Goal: Register for event/course

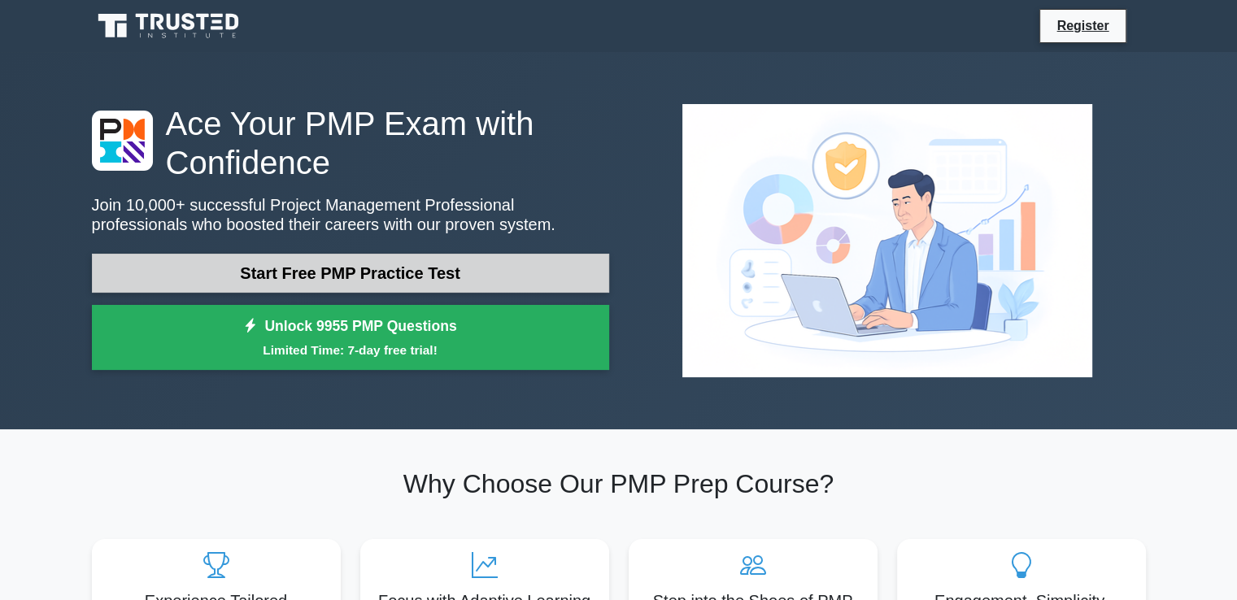
click at [426, 284] on link "Start Free PMP Practice Test" at bounding box center [350, 273] width 517 height 39
click at [351, 277] on link "Start Free PMP Practice Test" at bounding box center [350, 273] width 517 height 39
click at [380, 277] on link "Start Free PMP Practice Test" at bounding box center [350, 273] width 517 height 39
click at [451, 274] on link "Start Free PMP Practice Test" at bounding box center [350, 273] width 517 height 39
click at [381, 266] on link "Start Free PMP Practice Test" at bounding box center [350, 273] width 517 height 39
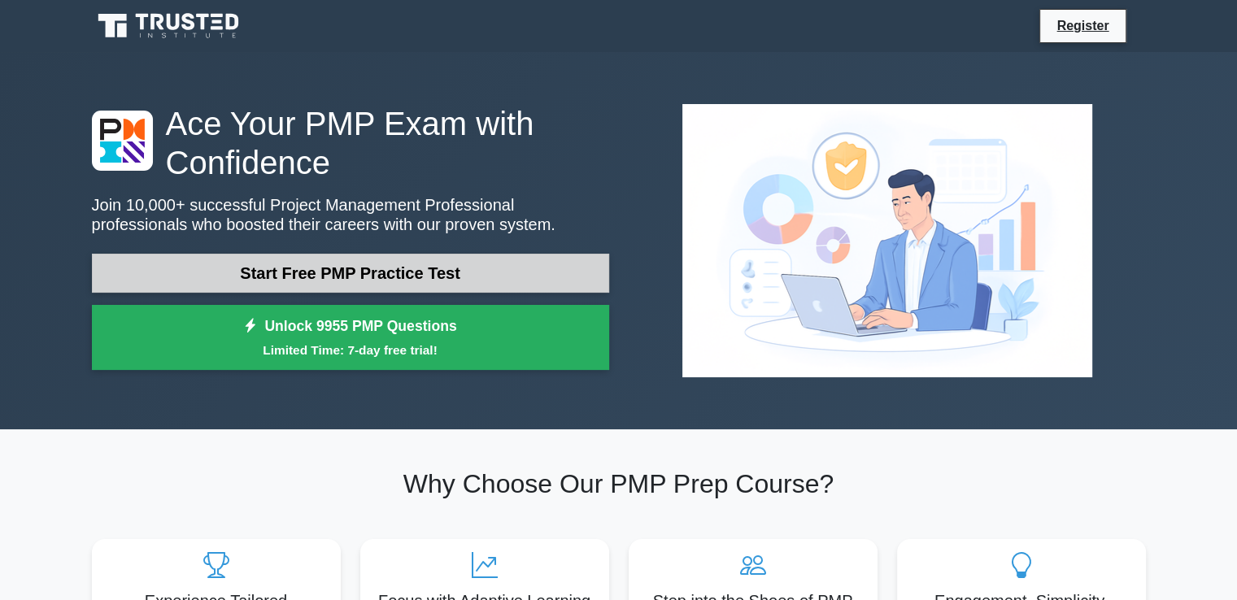
click at [422, 277] on link "Start Free PMP Practice Test" at bounding box center [350, 273] width 517 height 39
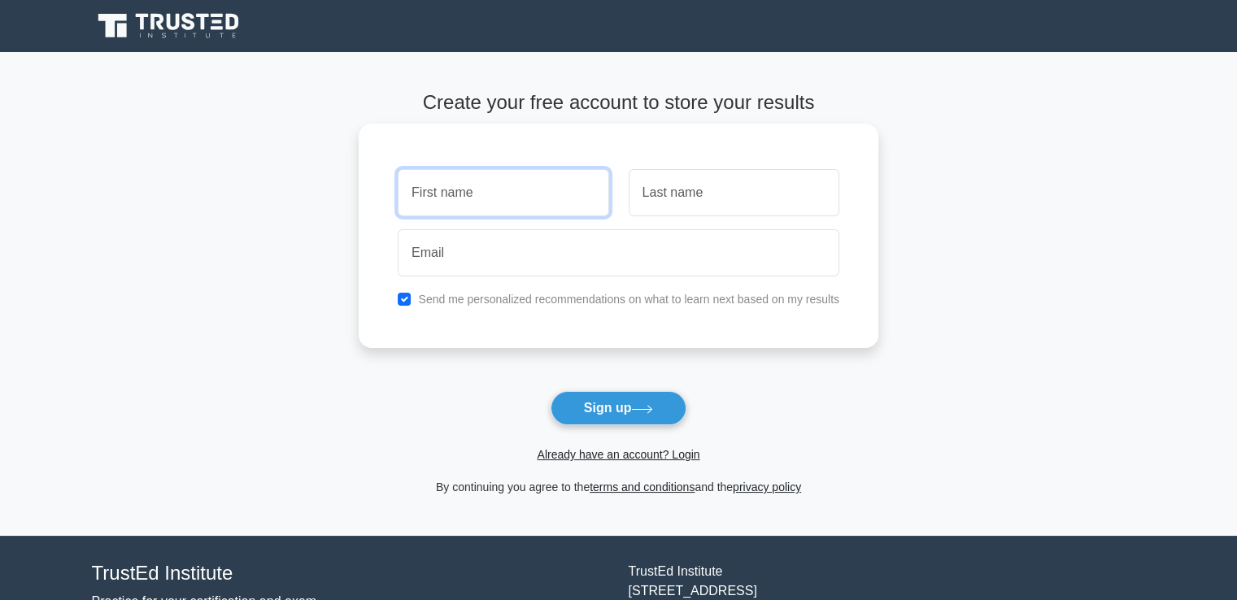
click at [517, 189] on input "text" at bounding box center [503, 192] width 211 height 47
type input "Georgette"
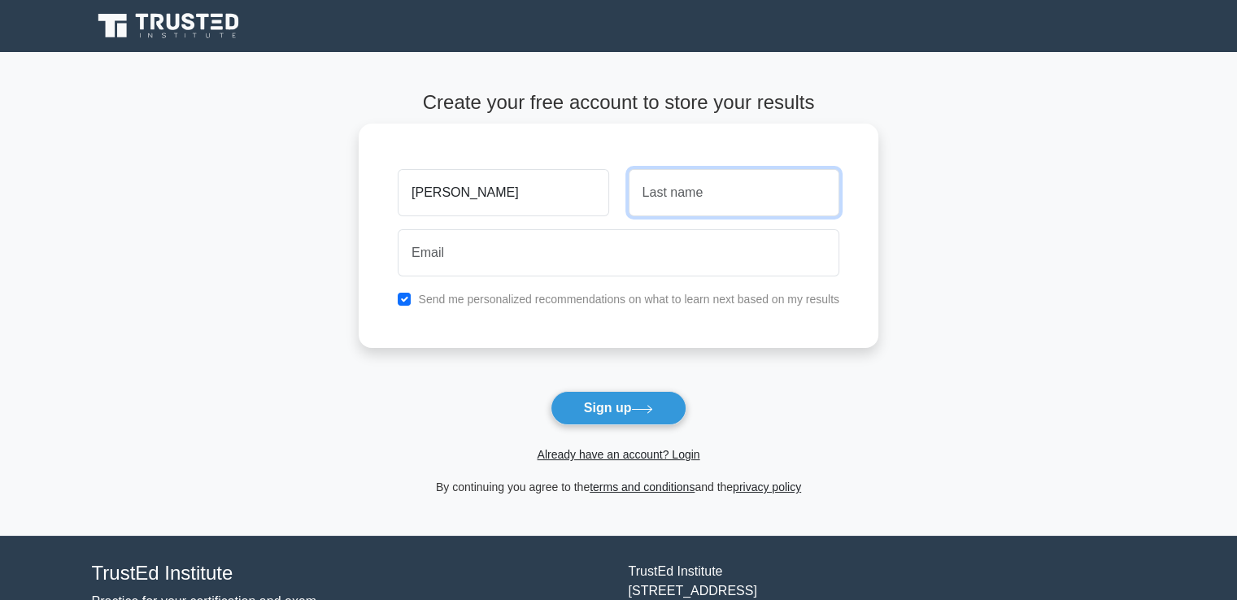
click at [796, 190] on input "text" at bounding box center [734, 192] width 211 height 47
type input "Mrad"
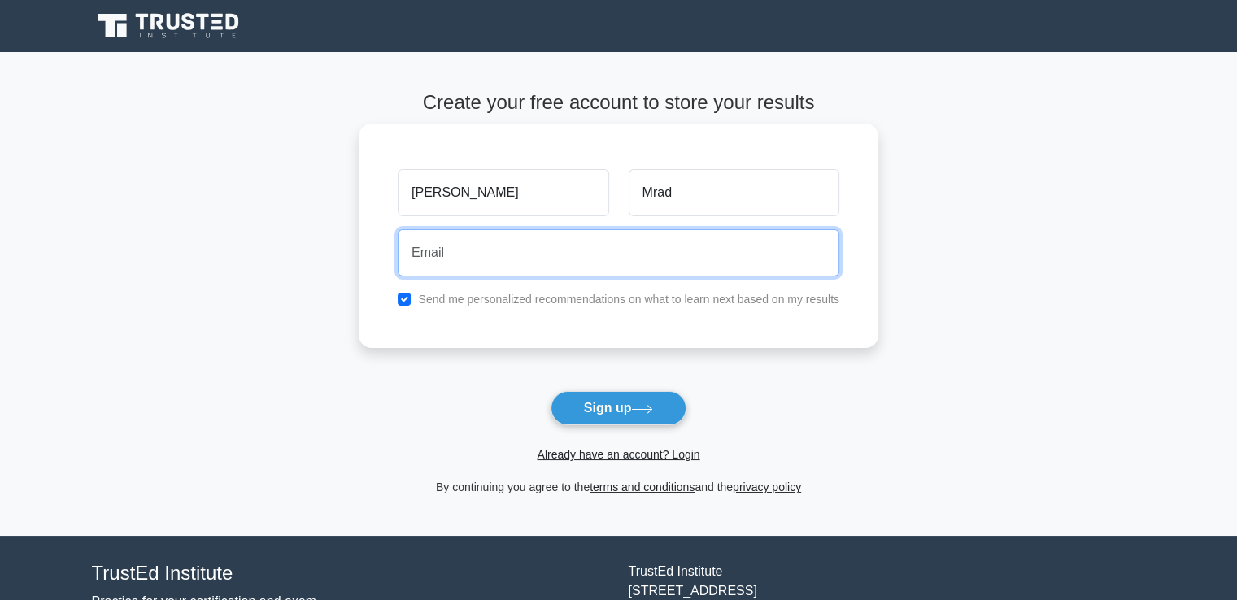
click at [443, 254] on input "email" at bounding box center [619, 252] width 442 height 47
type input "georgette_mrad@hotmail.com"
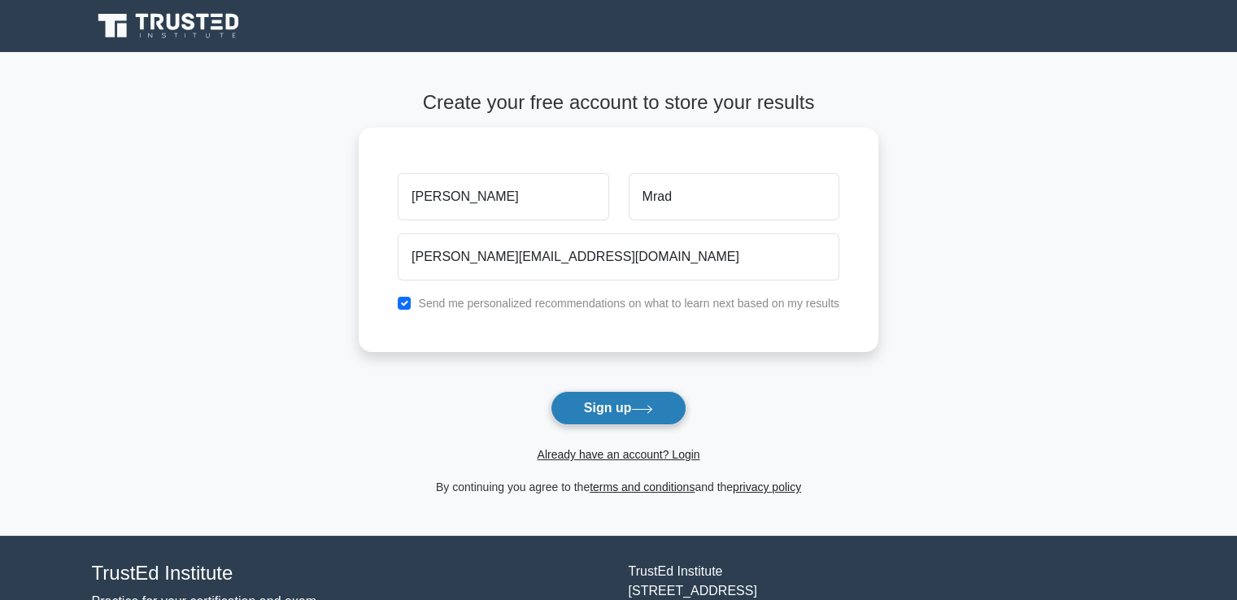
click at [615, 407] on button "Sign up" at bounding box center [619, 408] width 137 height 34
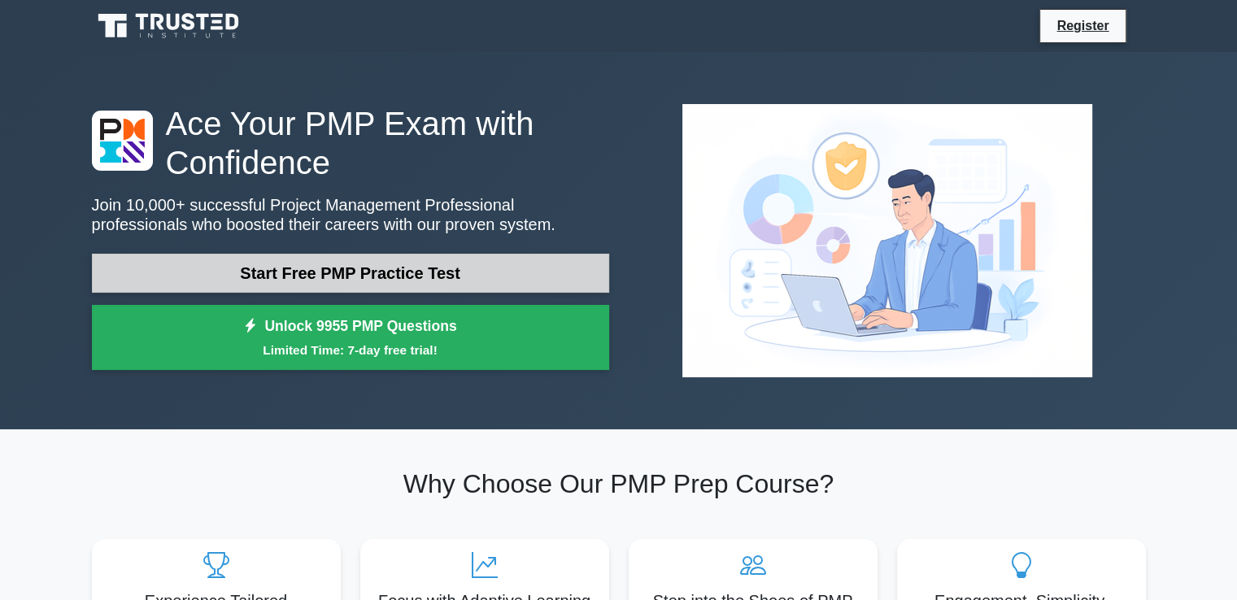
click at [407, 273] on link "Start Free PMP Practice Test" at bounding box center [350, 273] width 517 height 39
click at [446, 280] on link "Start Free PMP Practice Test" at bounding box center [350, 273] width 517 height 39
click at [370, 271] on link "Start Free PMP Practice Test" at bounding box center [350, 273] width 517 height 39
